Goal: Find specific page/section: Find specific page/section

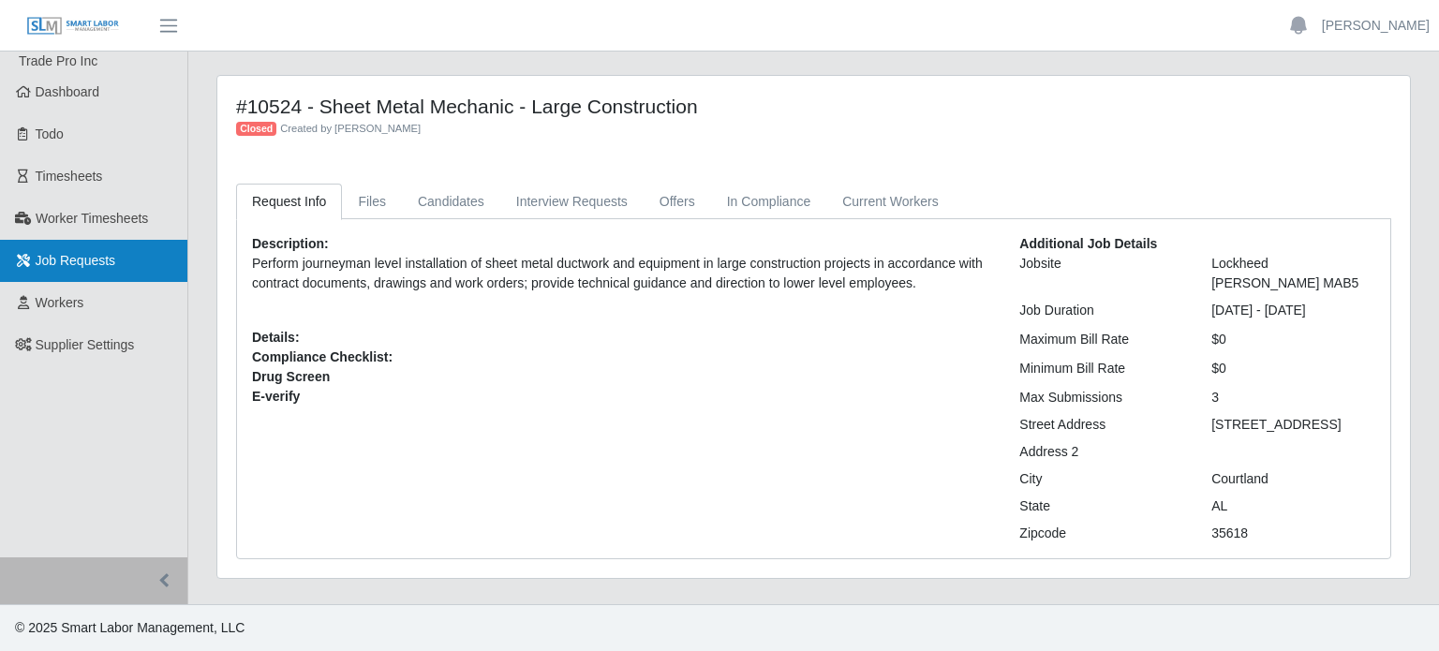
click at [51, 273] on link "Job Requests" at bounding box center [93, 261] width 187 height 42
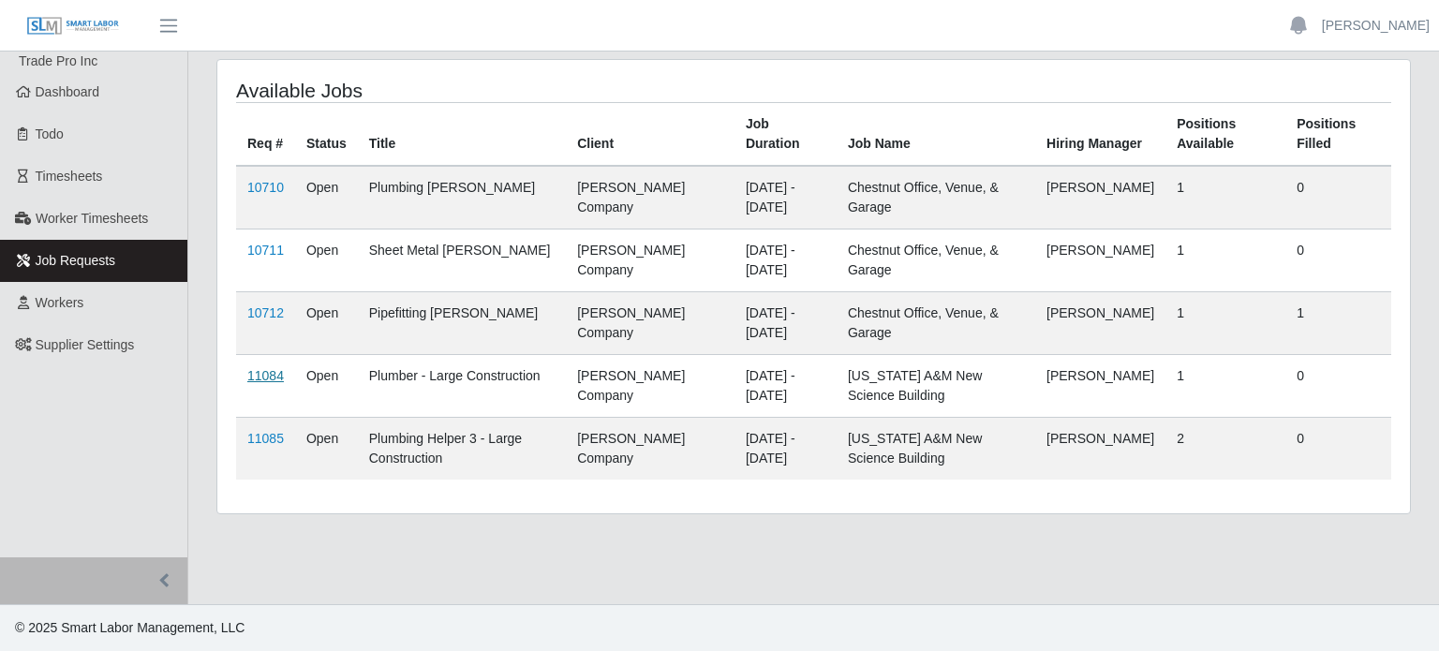
click at [266, 371] on link "11084" at bounding box center [265, 375] width 37 height 15
